Goal: Information Seeking & Learning: Learn about a topic

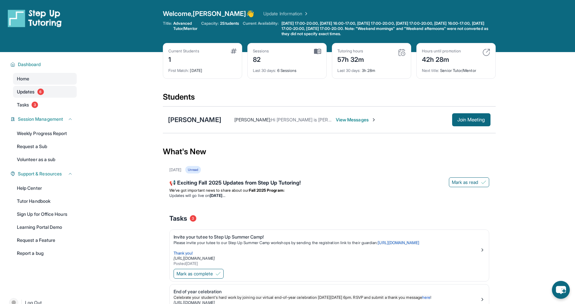
click at [24, 90] on span "Updates" at bounding box center [26, 91] width 18 height 7
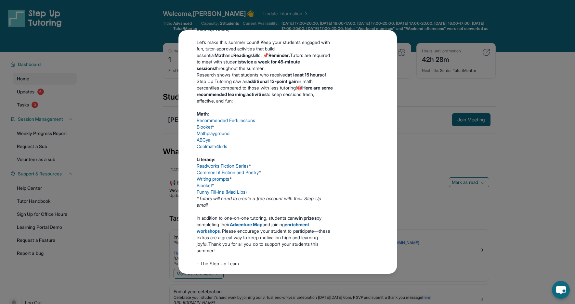
scroll to position [250, 0]
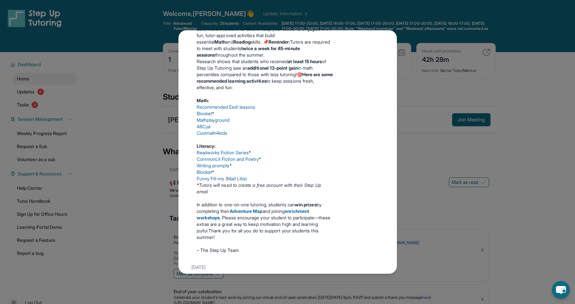
click at [242, 110] on link "Recommended Eedi lessons" at bounding box center [226, 107] width 59 height 6
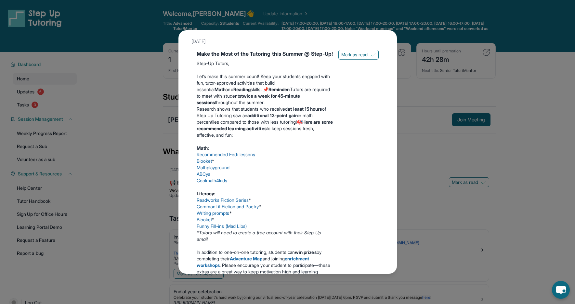
scroll to position [206, 0]
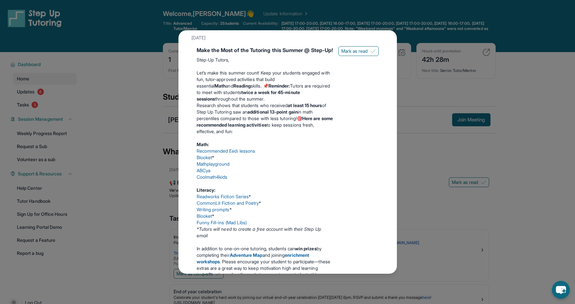
click at [419, 141] on div "Updates [DATE] 📢 Exciting Fall 2025 Updates from Step Up Tutoring! We’ve got im…" at bounding box center [287, 152] width 575 height 304
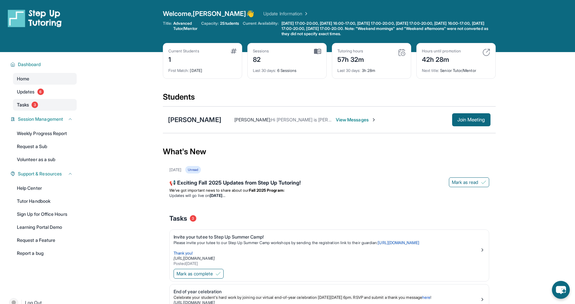
click at [30, 106] on link "Tasks 3" at bounding box center [45, 105] width 64 height 12
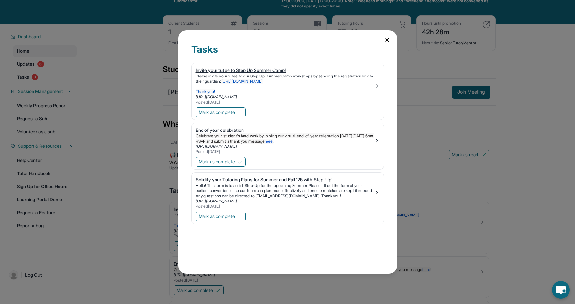
scroll to position [0, 0]
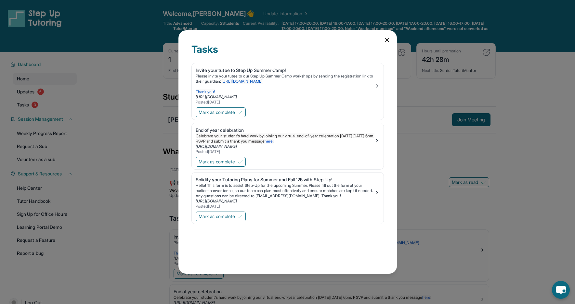
click at [390, 43] on icon at bounding box center [387, 40] width 7 height 7
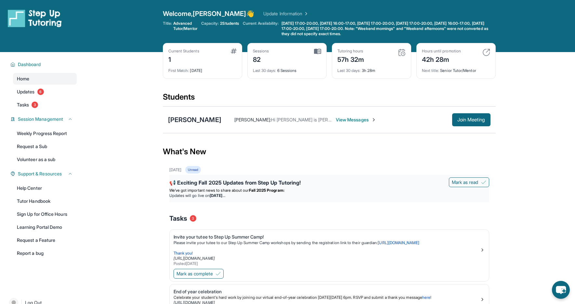
click at [249, 189] on span "We’ve got important news to share about our" at bounding box center [209, 190] width 80 height 5
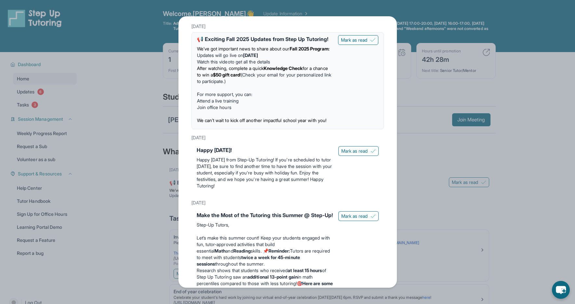
scroll to position [18, 0]
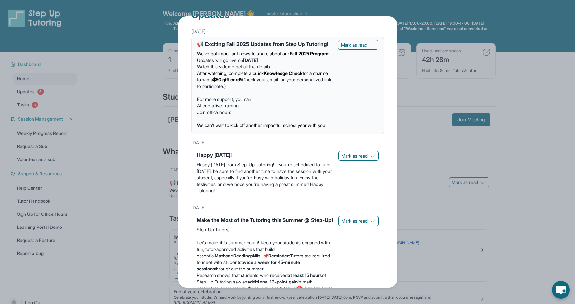
click at [215, 69] on link "Watch this video" at bounding box center [213, 67] width 33 height 6
click at [296, 76] on strong "Knowledge Check" at bounding box center [283, 73] width 39 height 6
drag, startPoint x: 277, startPoint y: 86, endPoint x: 310, endPoint y: 86, distance: 33.2
click at [303, 76] on strong "Knowledge Check" at bounding box center [283, 73] width 39 height 6
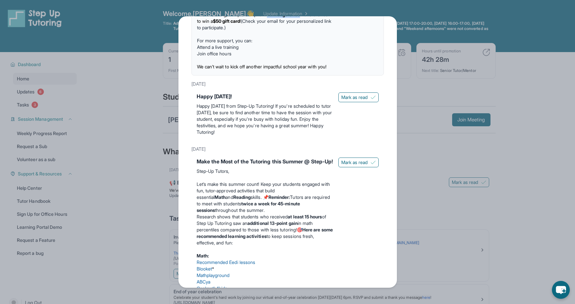
scroll to position [132, 0]
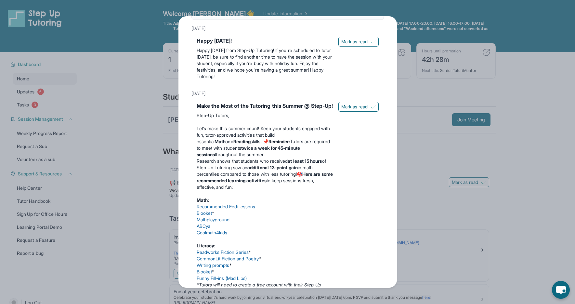
click at [208, 216] on link "Blooket" at bounding box center [205, 213] width 16 height 6
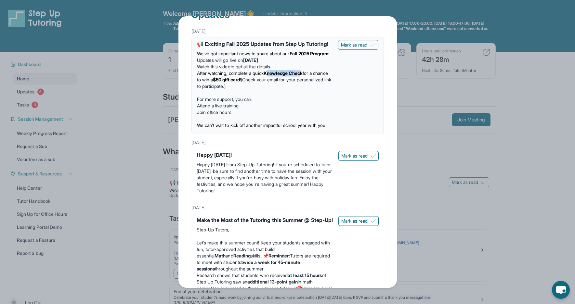
scroll to position [0, 0]
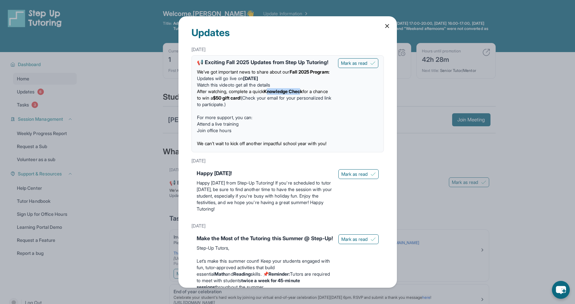
click at [385, 24] on icon at bounding box center [387, 26] width 7 height 7
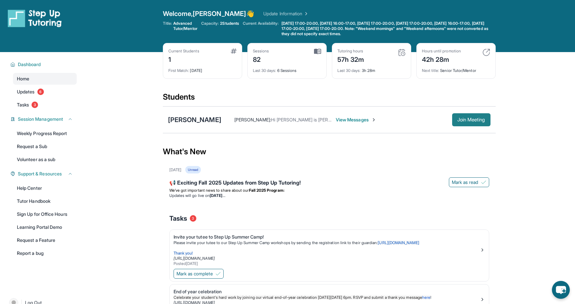
click at [470, 118] on span "Join Meeting" at bounding box center [472, 120] width 28 height 4
